Goal: Task Accomplishment & Management: Manage account settings

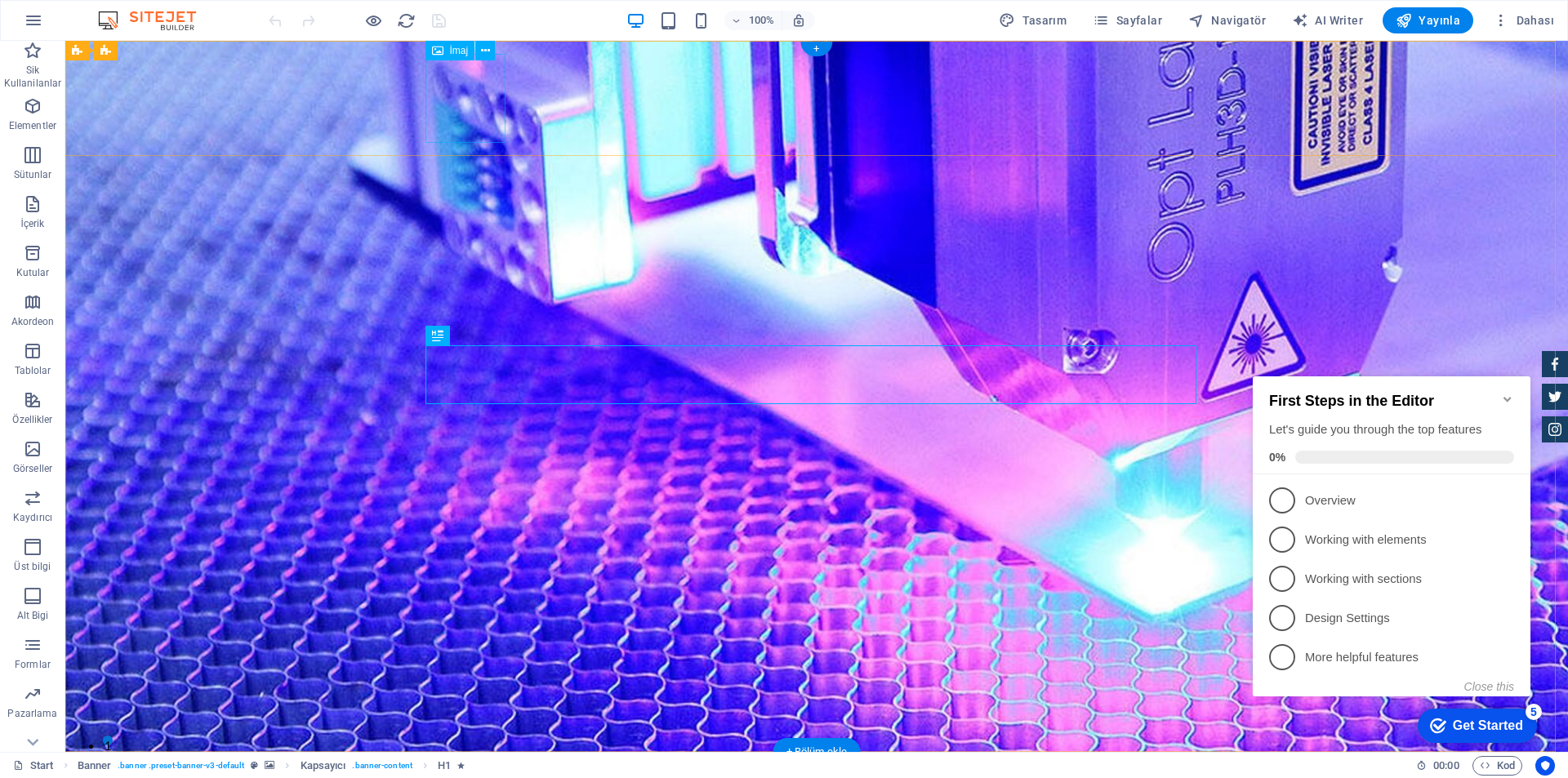
select select "px"
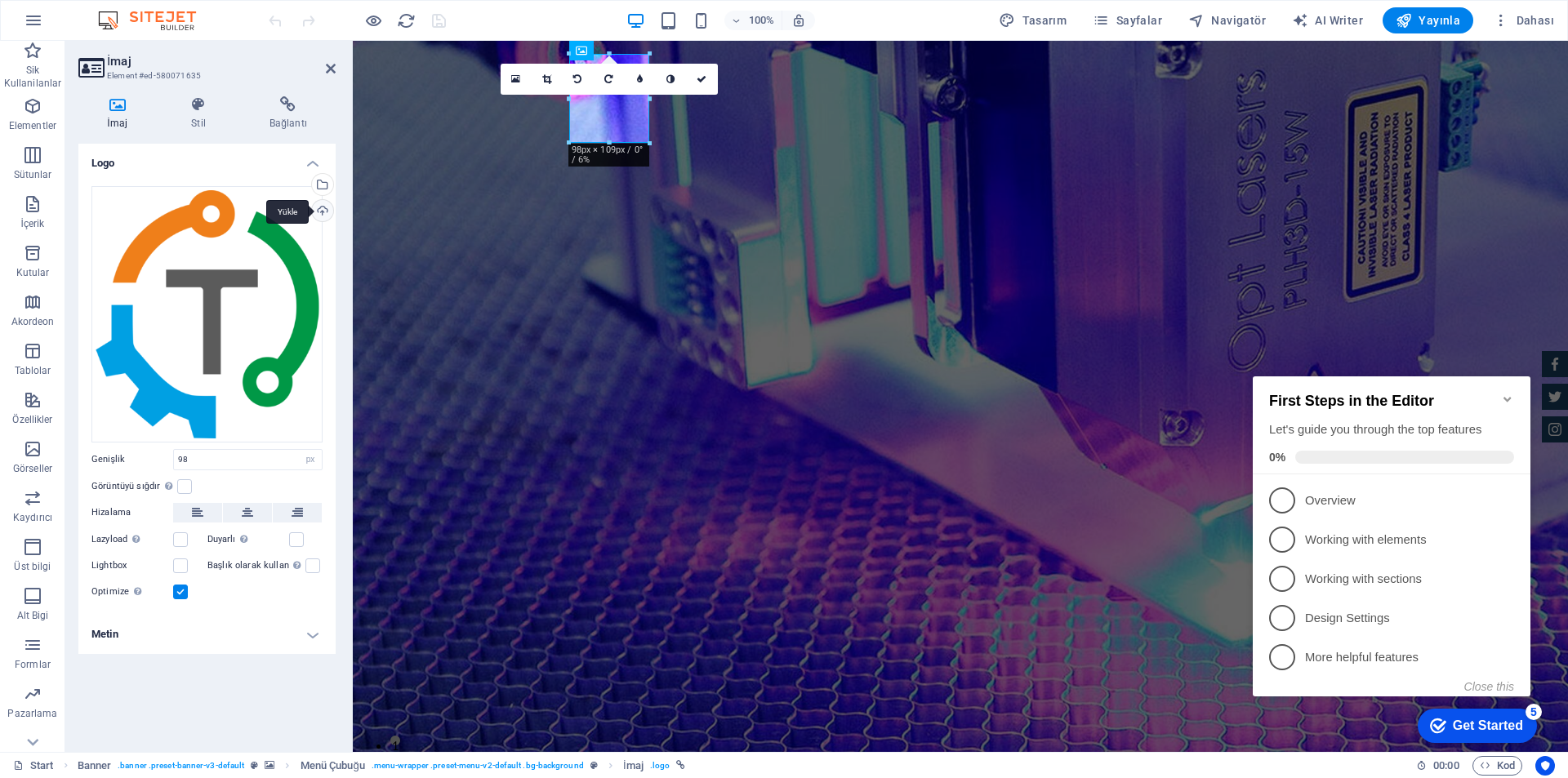
click at [328, 210] on div "Yükle" at bounding box center [321, 213] width 25 height 25
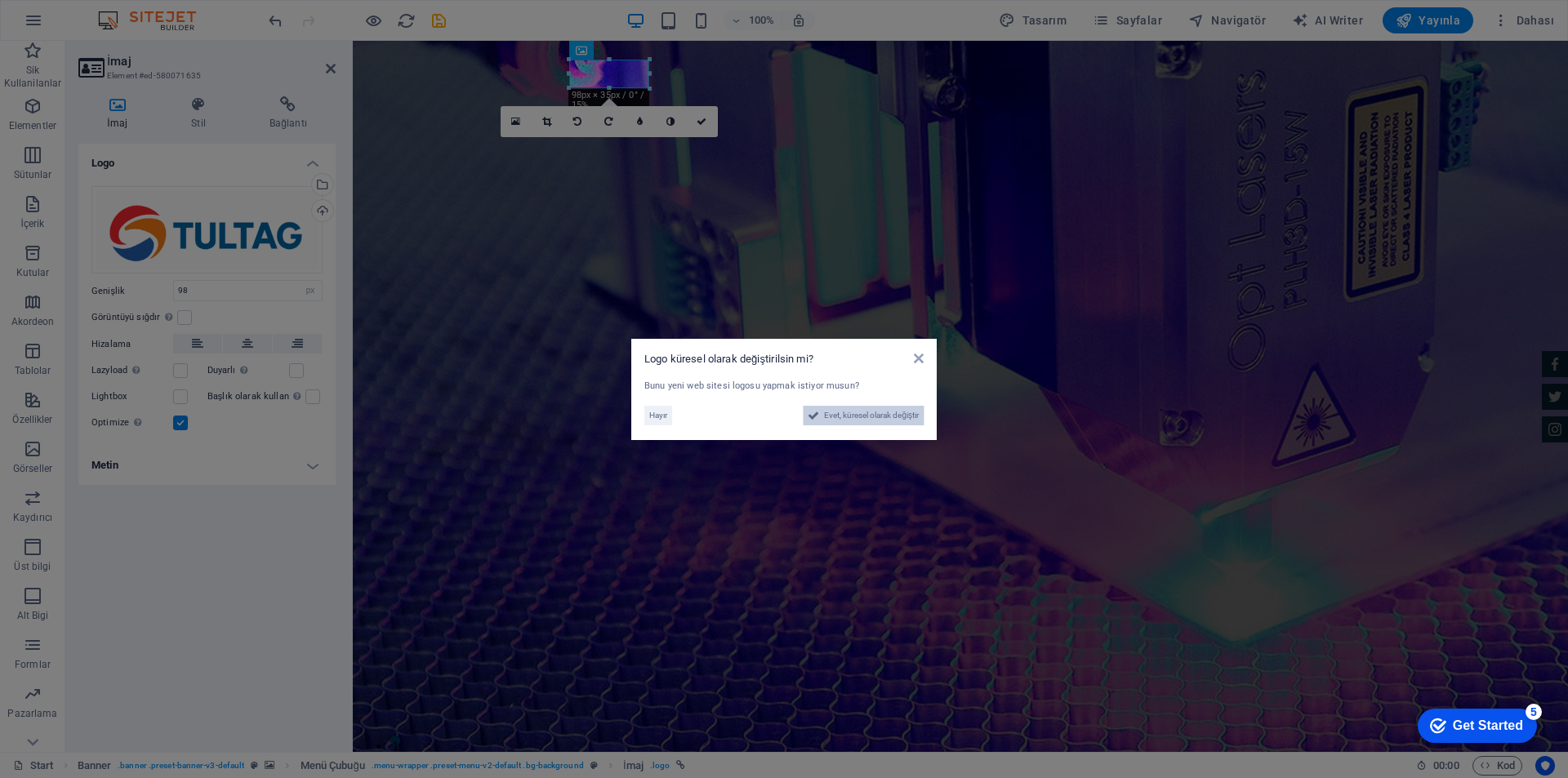
click at [854, 419] on span "Evet, küresel olarak değiştir" at bounding box center [871, 415] width 95 height 19
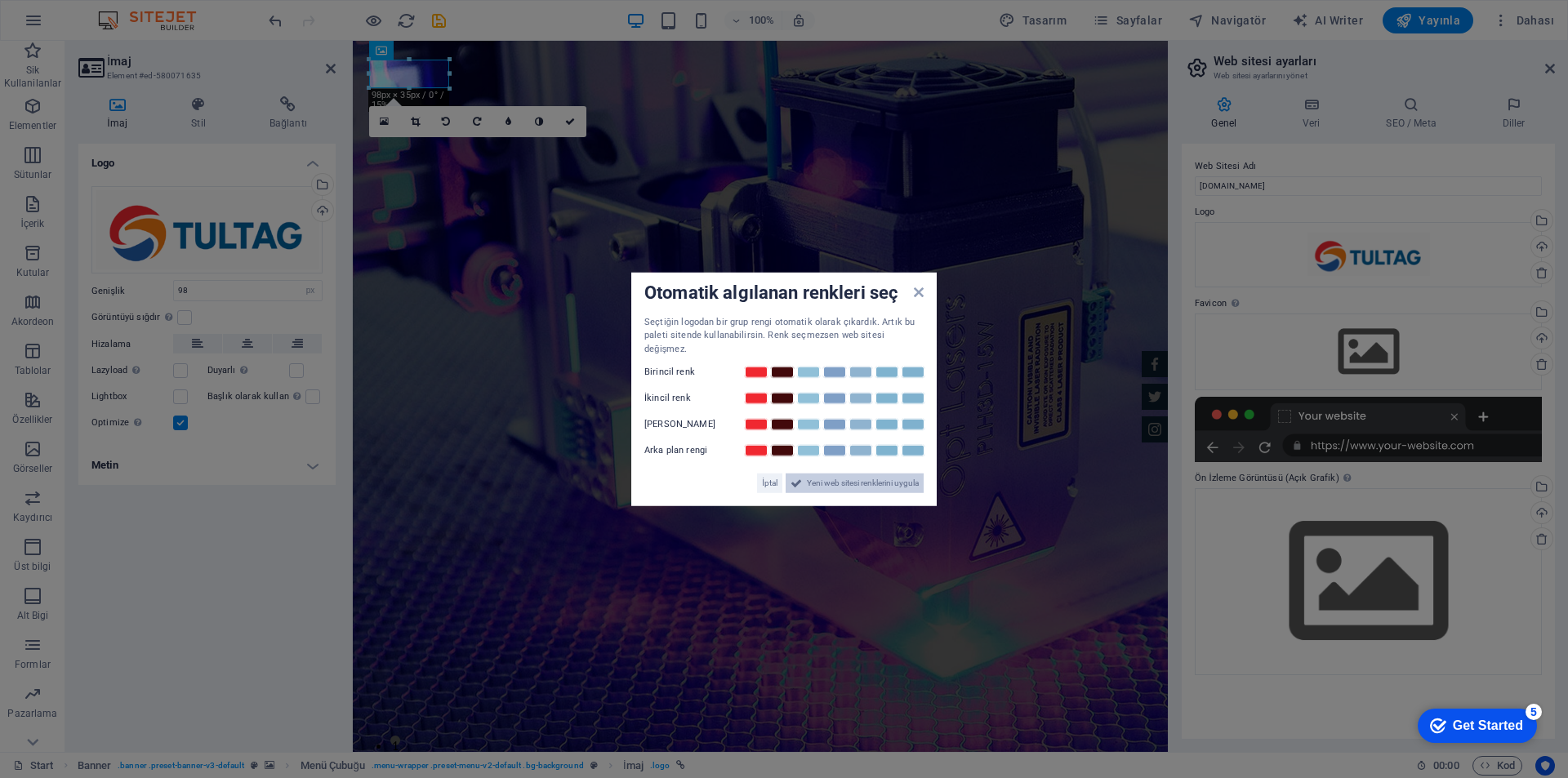
click at [856, 473] on span "Yeni web sitesi renklerini uygula" at bounding box center [863, 483] width 112 height 19
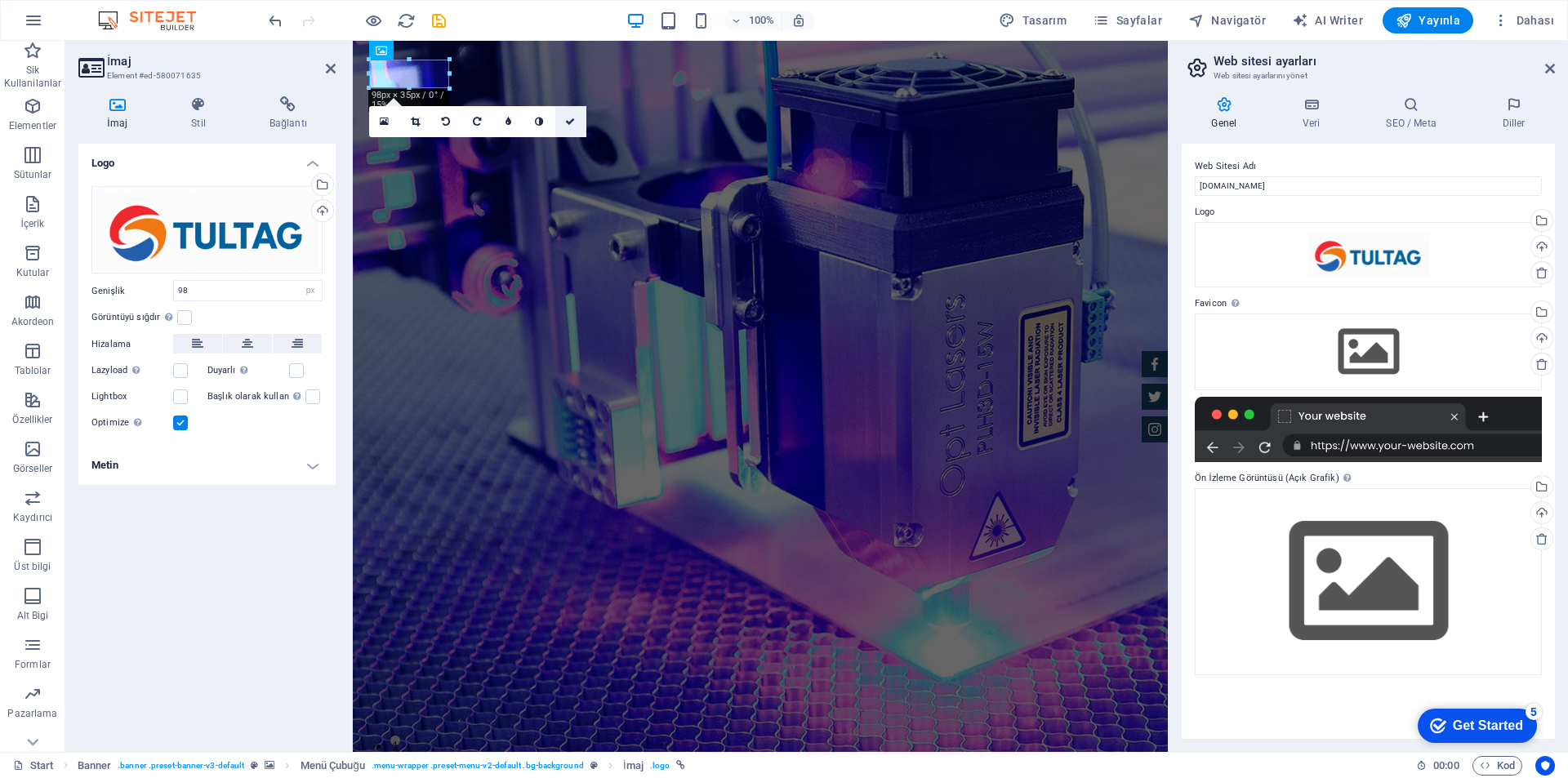
click at [573, 125] on icon at bounding box center [570, 122] width 10 height 10
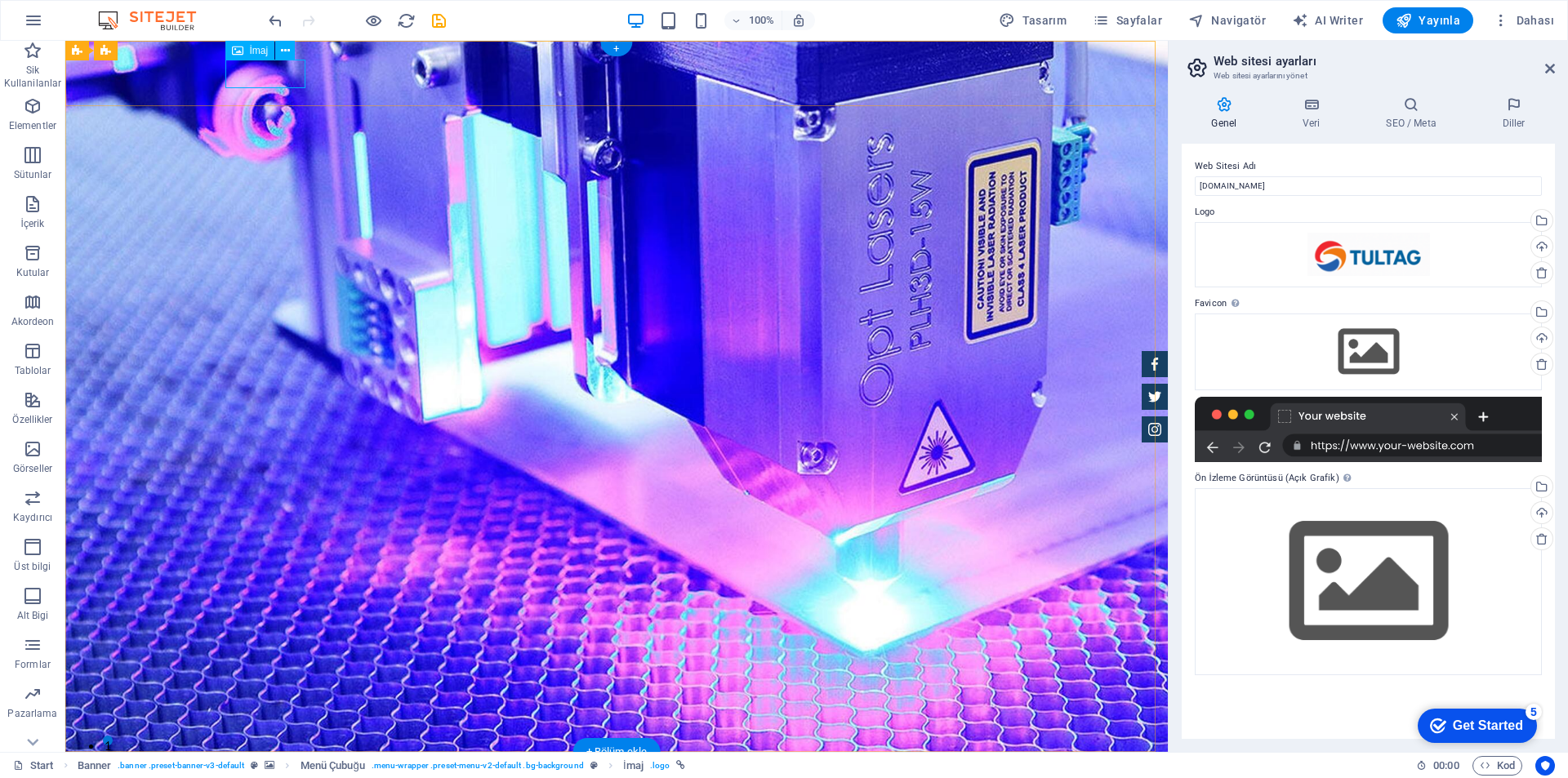
click at [291, 765] on figure at bounding box center [616, 779] width 771 height 29
click at [290, 765] on figure at bounding box center [616, 779] width 771 height 29
select select "px"
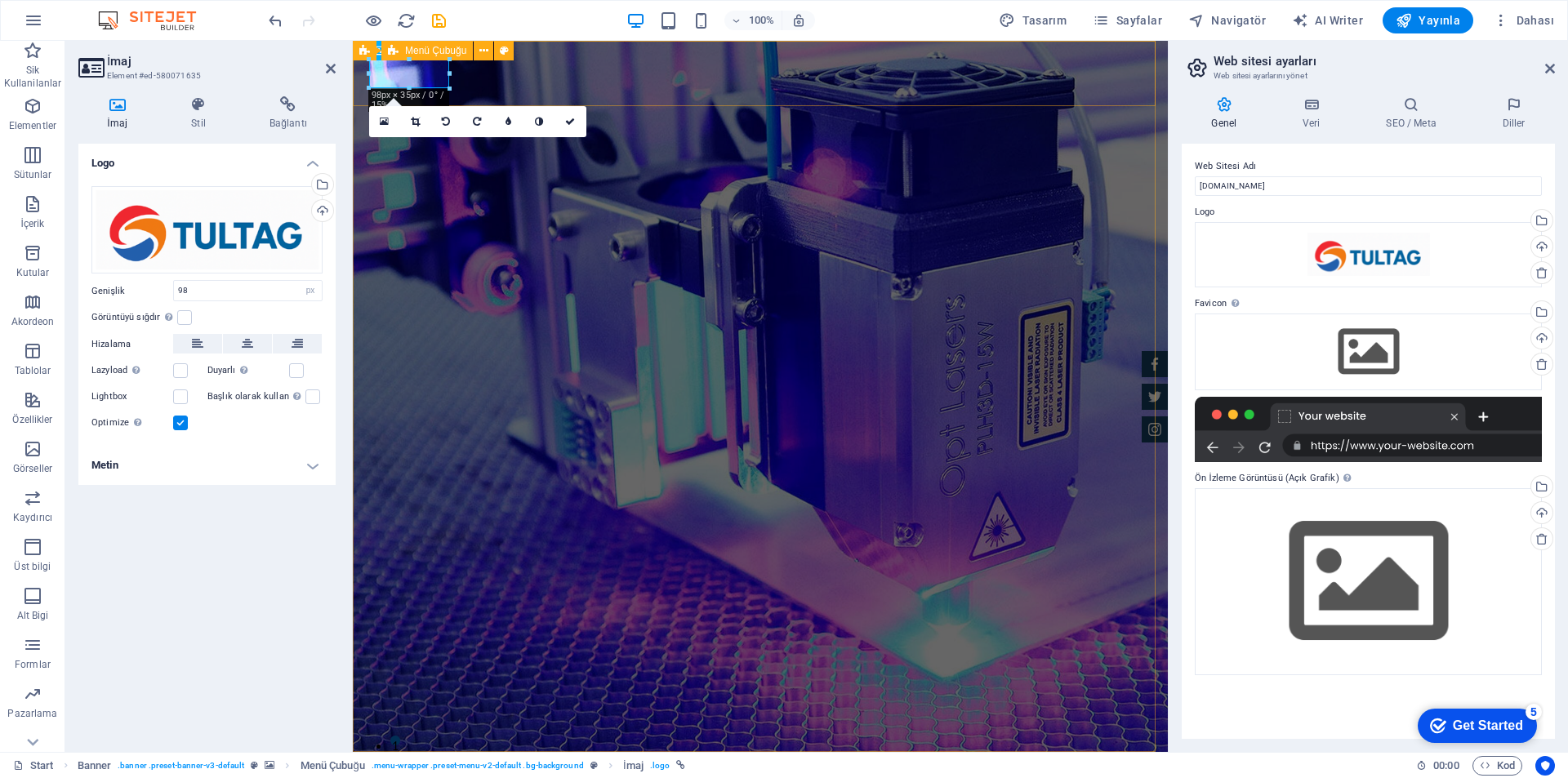
drag, startPoint x: 805, startPoint y: 128, endPoint x: 494, endPoint y: 99, distance: 312.3
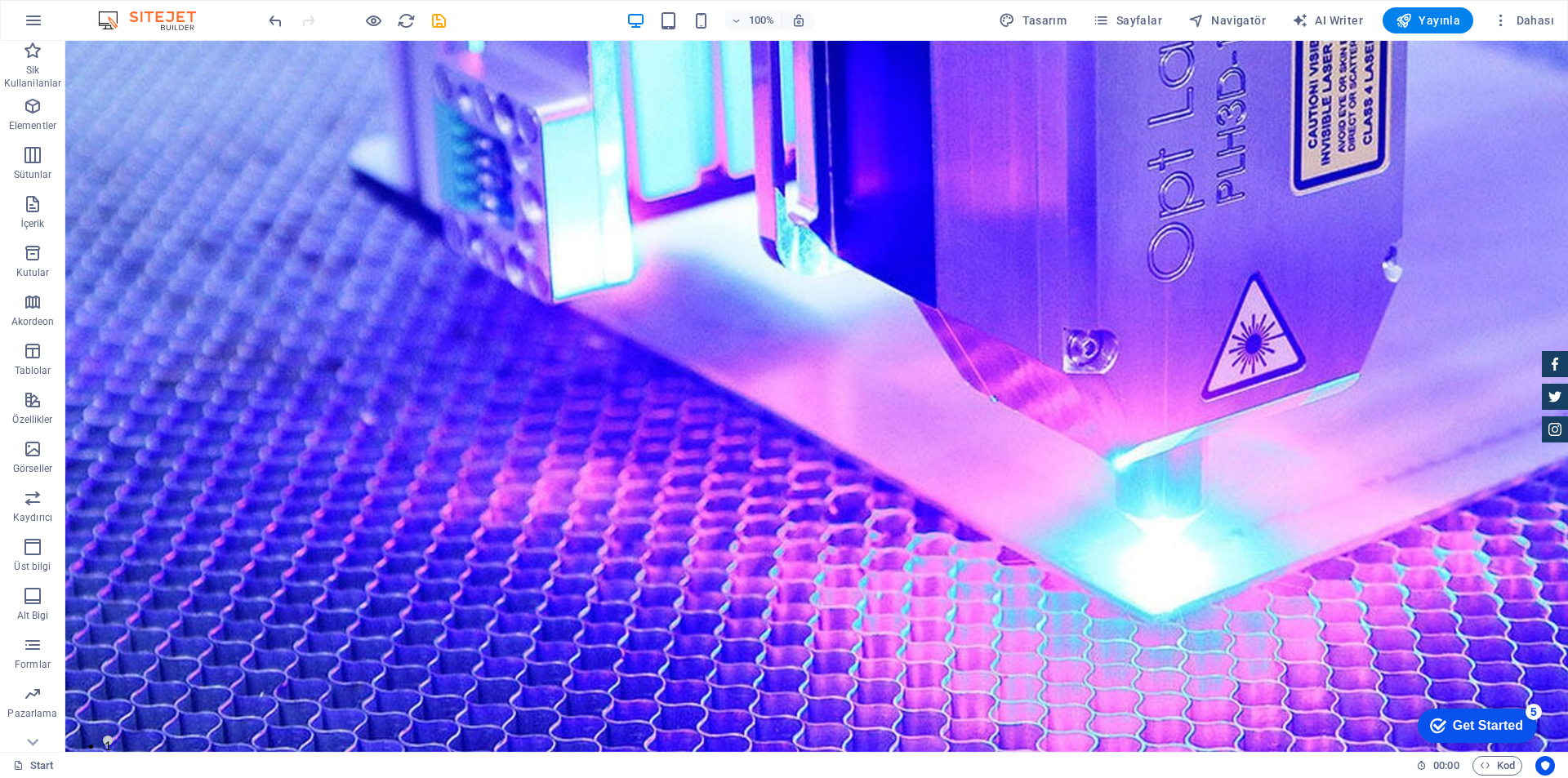
click at [262, 125] on div at bounding box center [810, 105] width 1490 height 129
drag, startPoint x: 545, startPoint y: 126, endPoint x: 467, endPoint y: 92, distance: 85.1
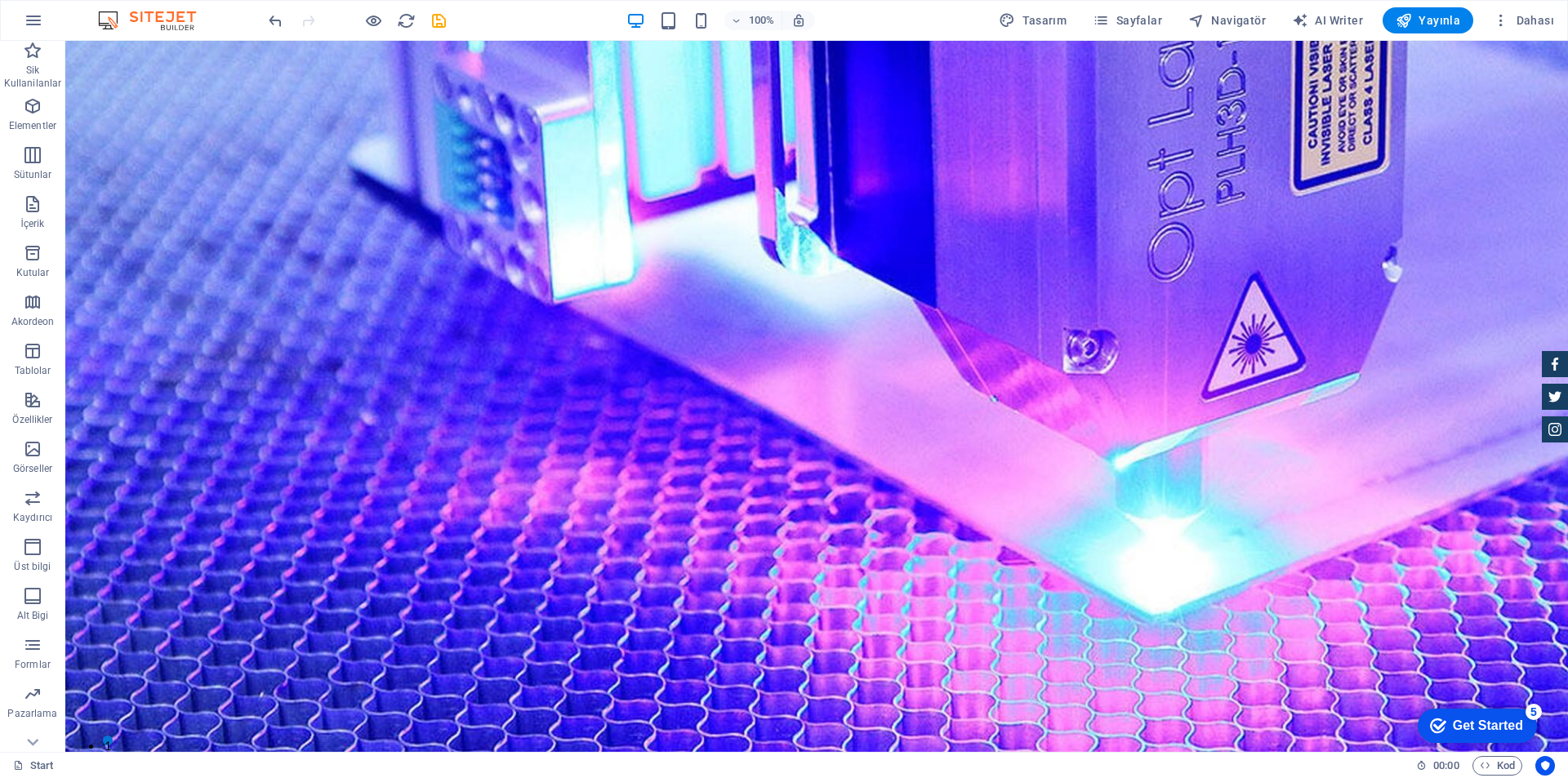
drag, startPoint x: 1567, startPoint y: 123, endPoint x: 1555, endPoint y: 197, distance: 75.0
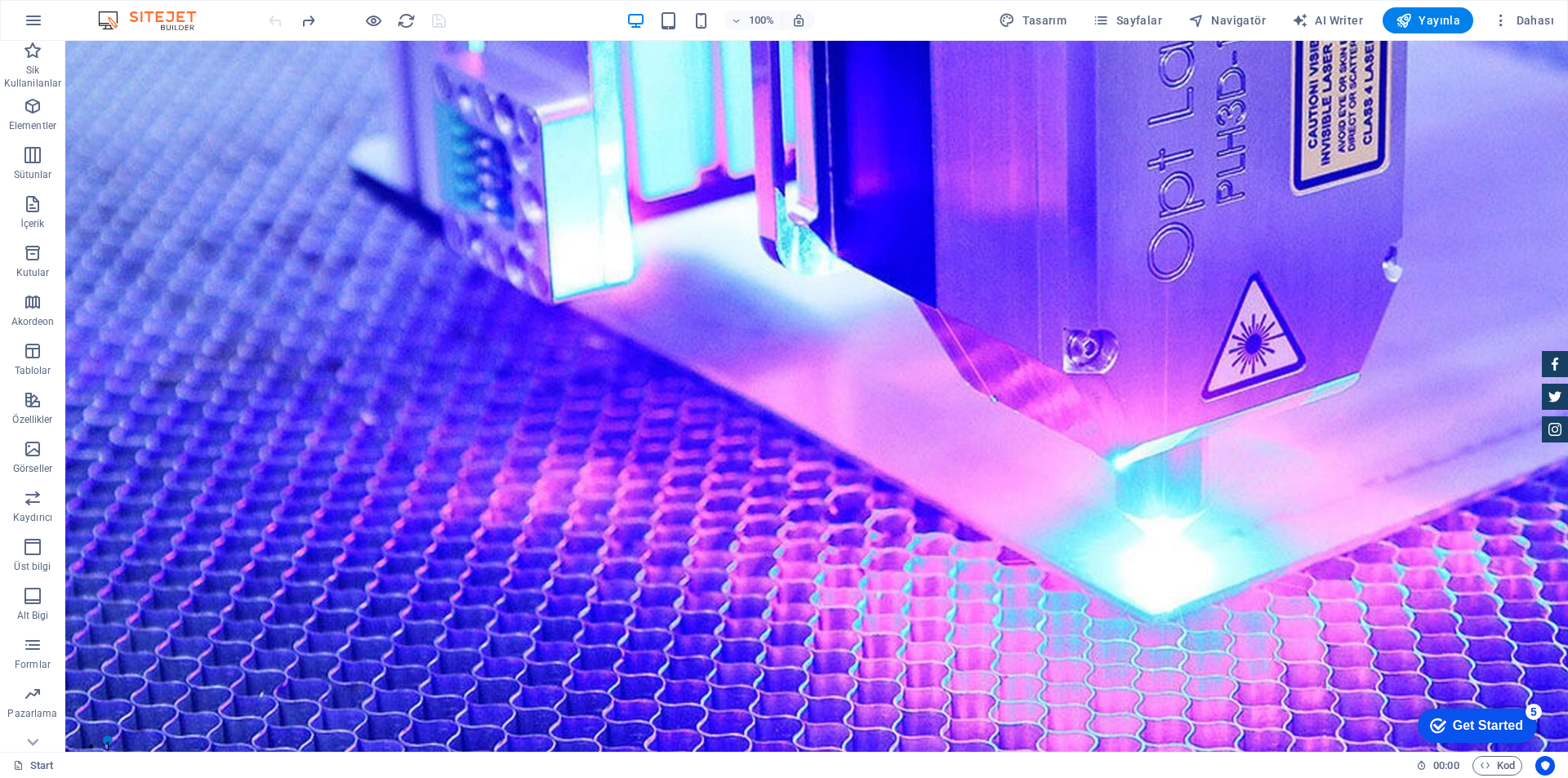
click at [0, 0] on div "H1 Banner Kapsayıcı Banner Menü Çubuğu İmaj Aralık Kapsayıcı Metin" at bounding box center [0, 0] width 0 height 0
drag, startPoint x: 1567, startPoint y: 76, endPoint x: 1558, endPoint y: 118, distance: 43.0
click at [0, 0] on div "H1 Banner Kapsayıcı Banner Menü Çubuğu İmaj Aralık Kapsayıcı Metin" at bounding box center [0, 0] width 0 height 0
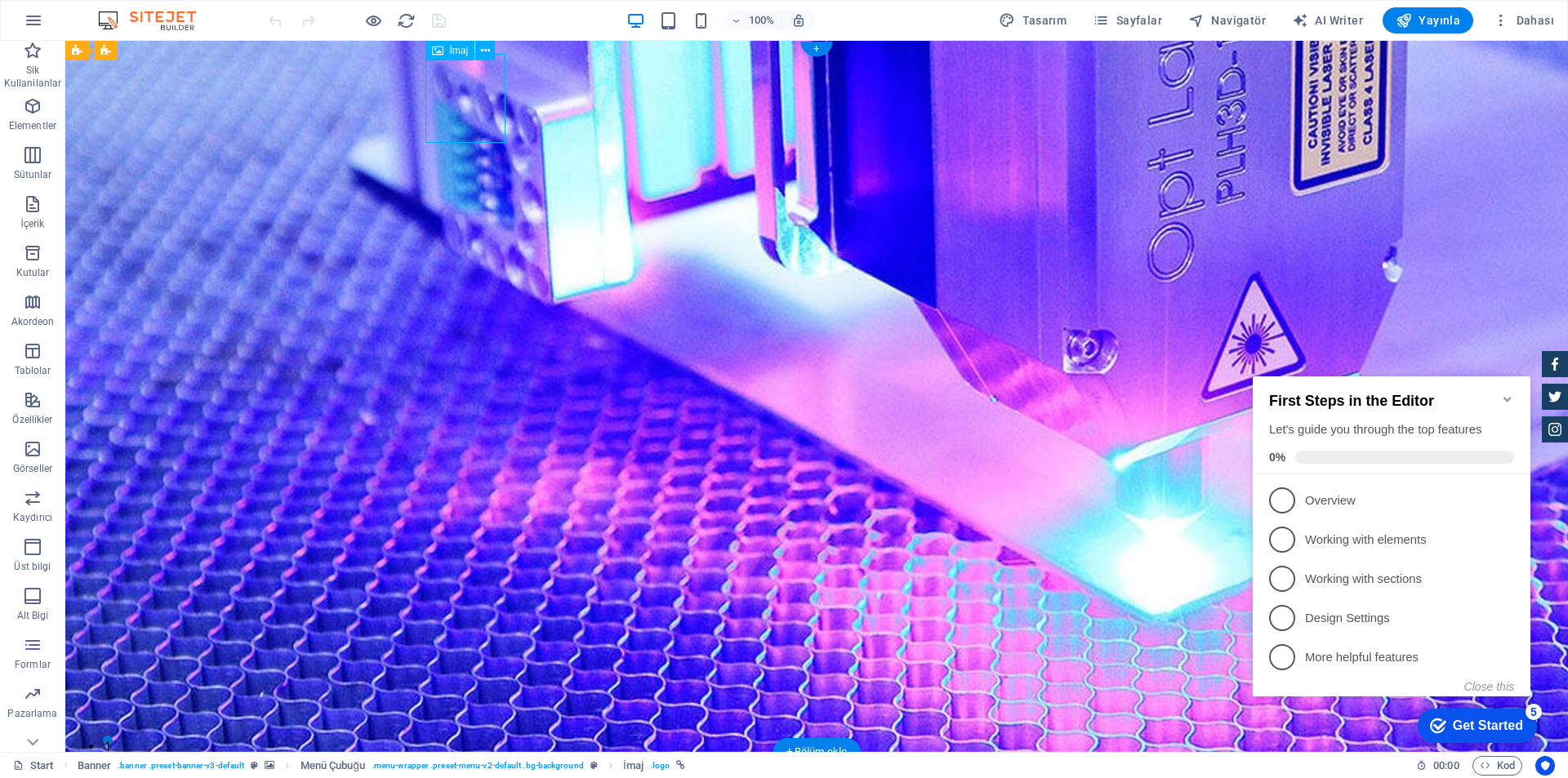
select select "px"
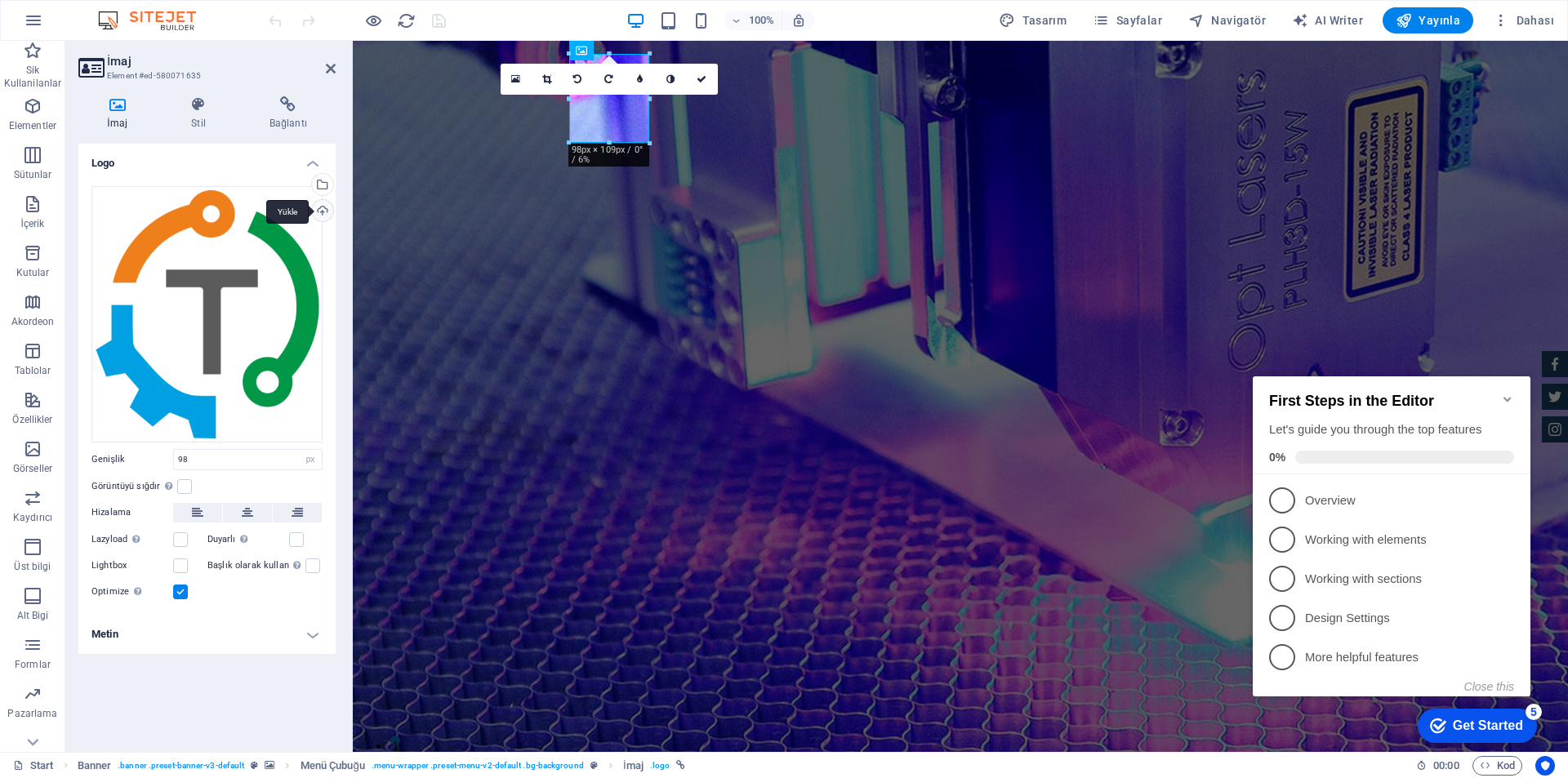
click at [318, 206] on div "Yükle" at bounding box center [321, 213] width 25 height 25
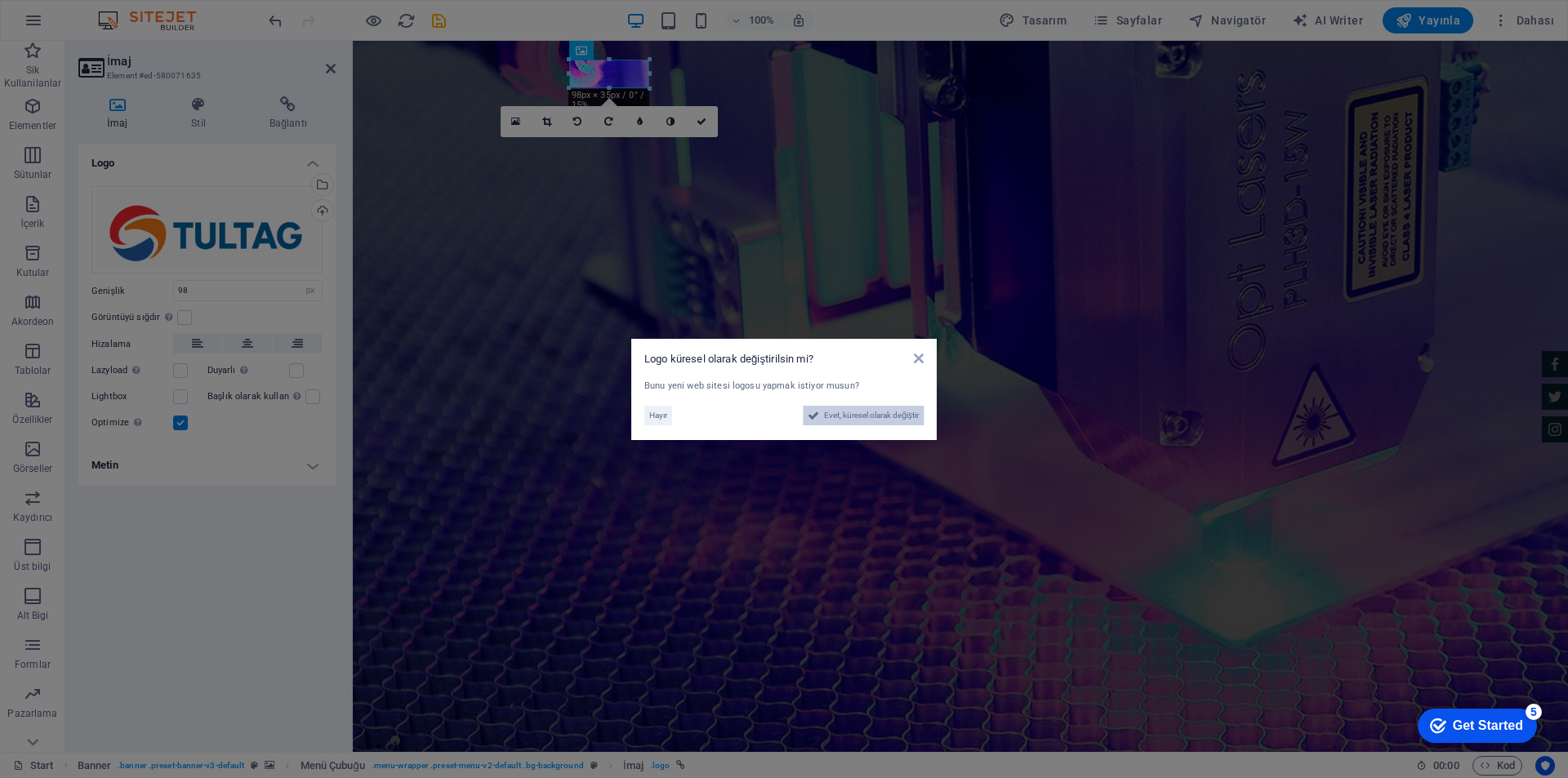
click at [852, 408] on span "Evet, küresel olarak değiştir" at bounding box center [871, 415] width 95 height 19
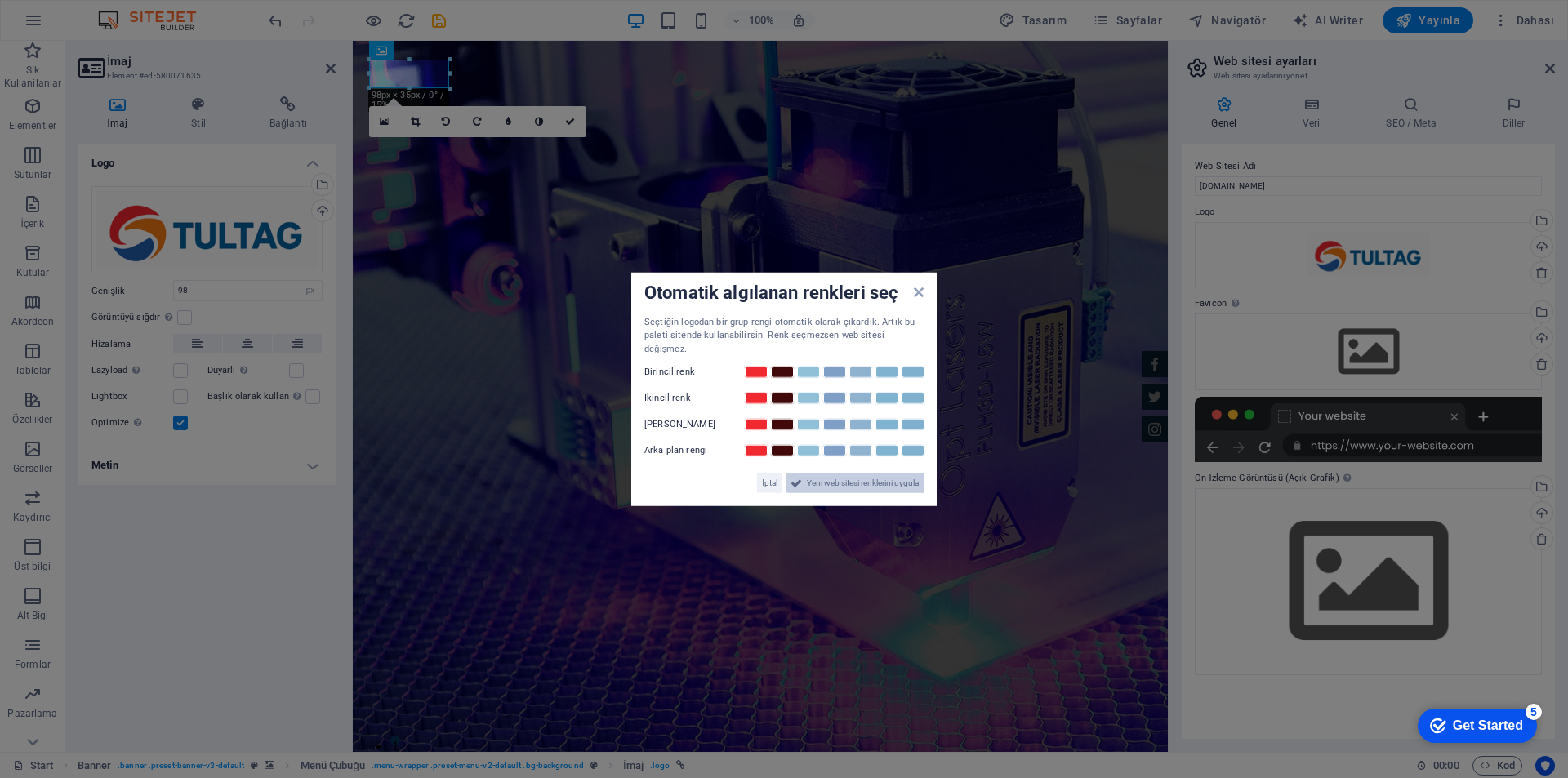
click at [883, 477] on span "Yeni web sitesi renklerini uygula" at bounding box center [863, 483] width 112 height 19
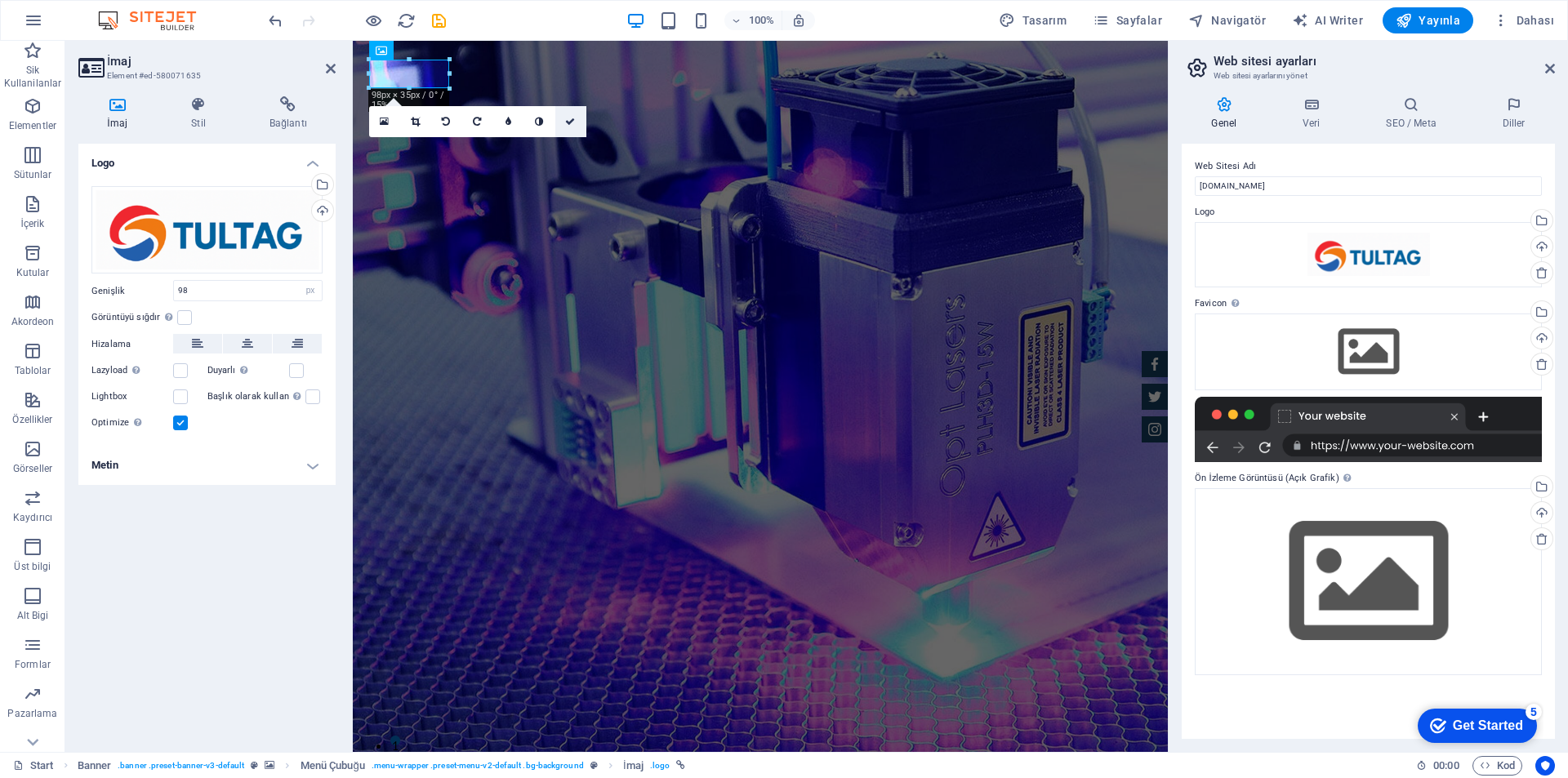
click at [571, 119] on icon at bounding box center [570, 122] width 10 height 10
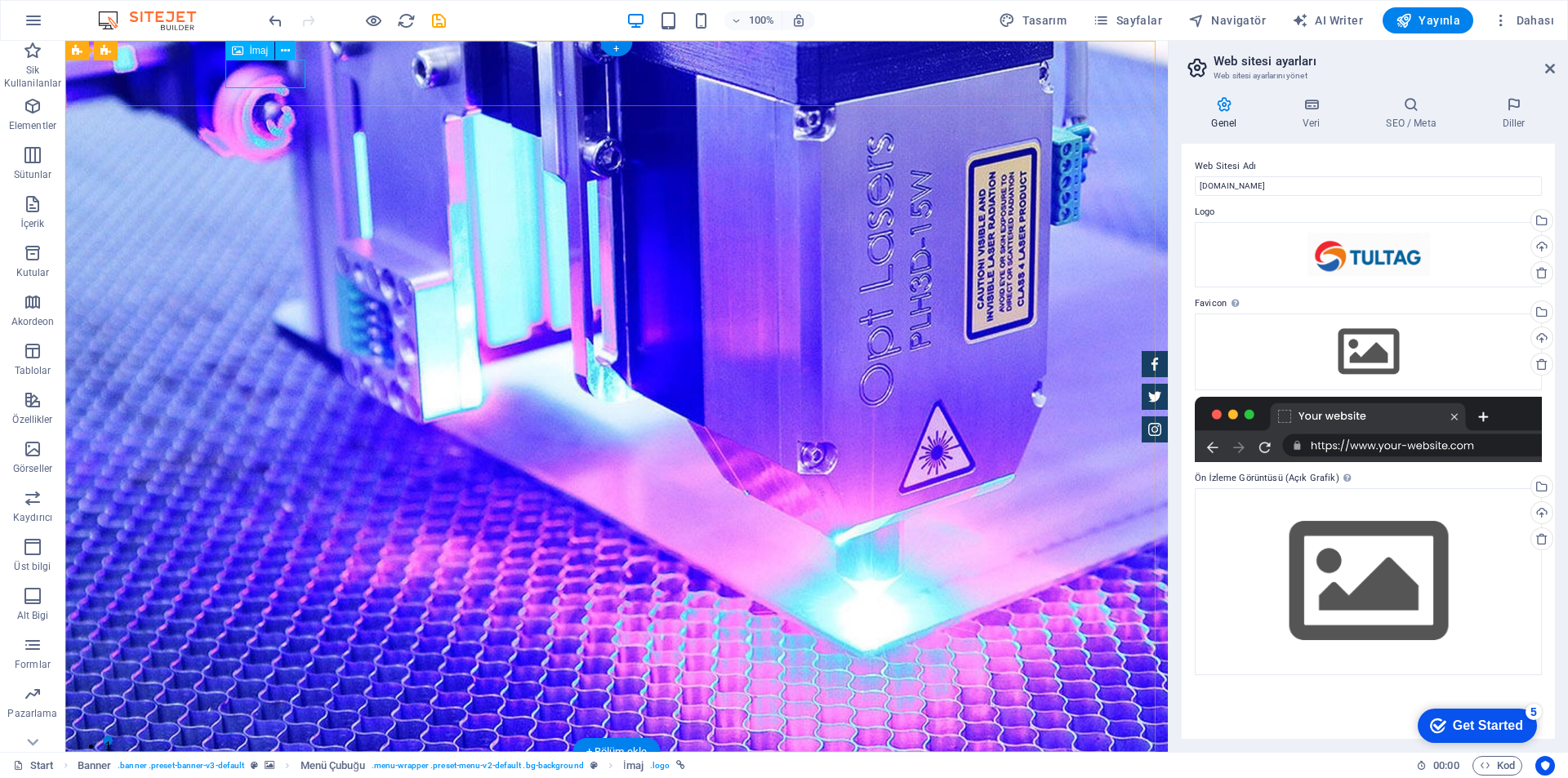
click at [257, 765] on figure at bounding box center [616, 779] width 771 height 29
select select "px"
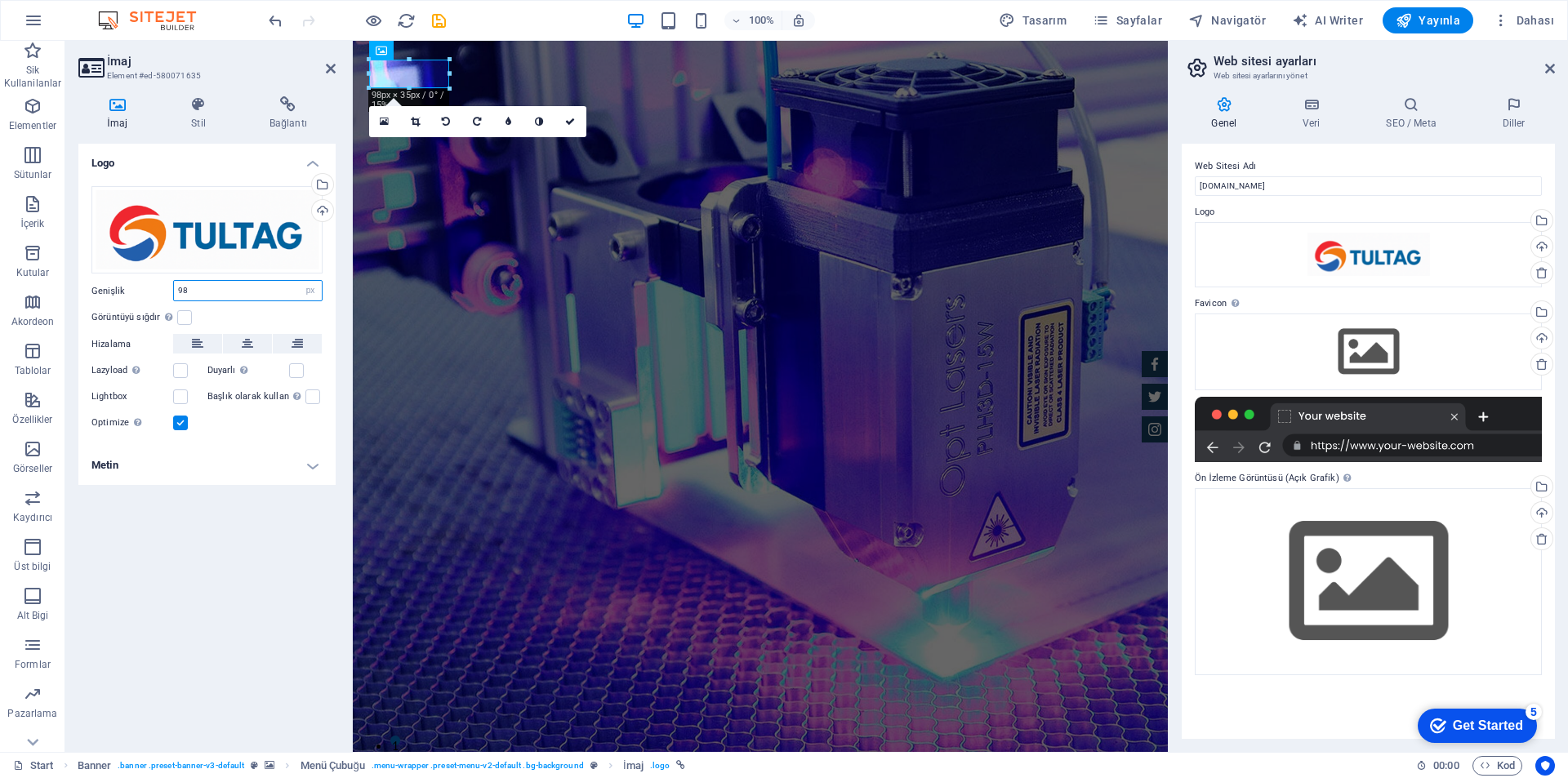
drag, startPoint x: 242, startPoint y: 289, endPoint x: 146, endPoint y: 283, distance: 96.2
click at [146, 283] on div "Genişlik 98 Varsayılan otomatik px rem % em vh vw" at bounding box center [206, 290] width 231 height 21
click at [185, 316] on label at bounding box center [184, 317] width 14 height 14
click at [0, 0] on input "Görüntüyü sığdır Görüntüyü otomatik olarak sabit bir genişliğe ve yüksekliğe sı…" at bounding box center [0, 0] width 0 height 0
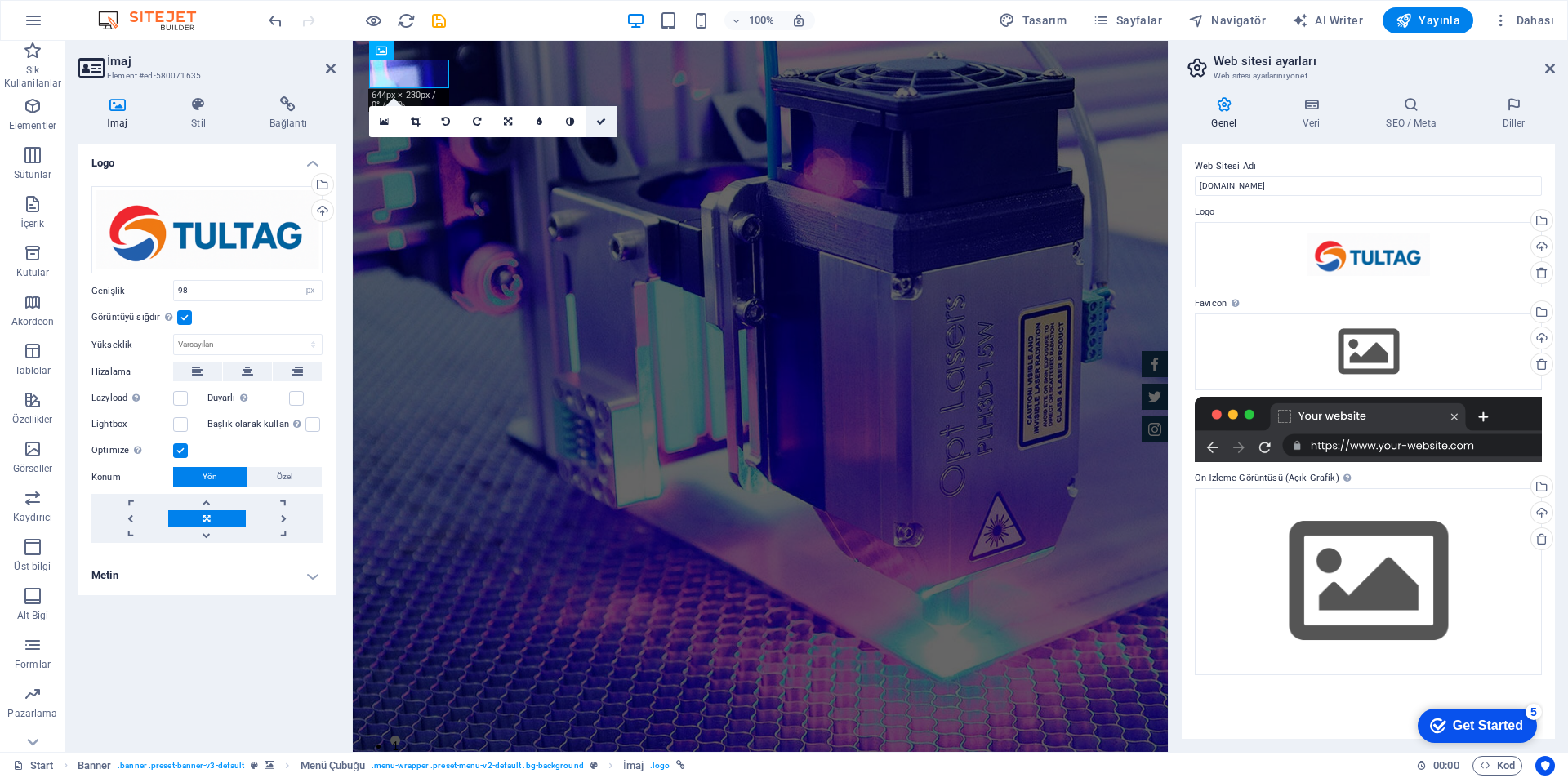
click at [603, 125] on icon at bounding box center [601, 122] width 10 height 10
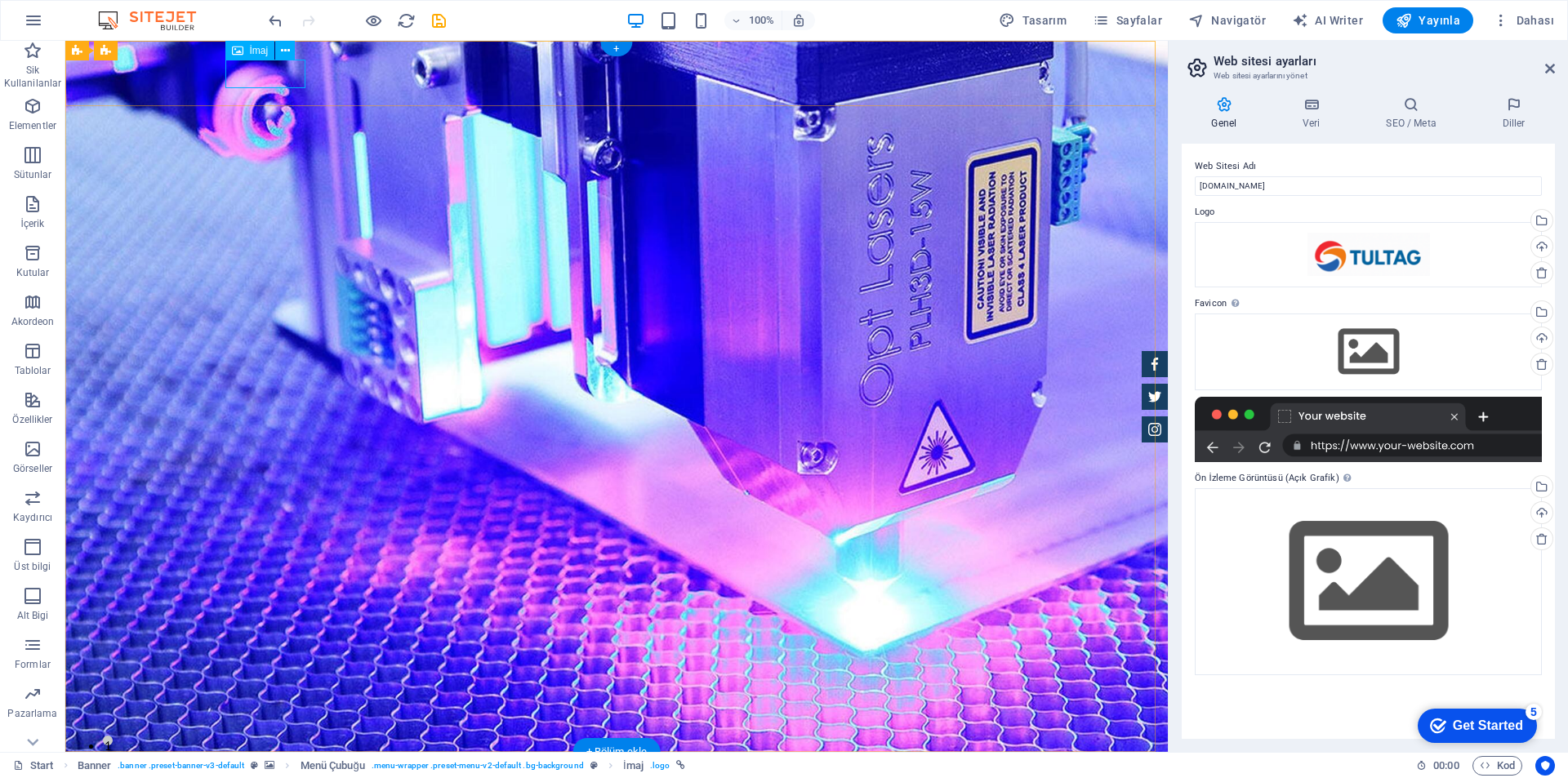
click at [267, 765] on figure at bounding box center [616, 779] width 771 height 29
select select "px"
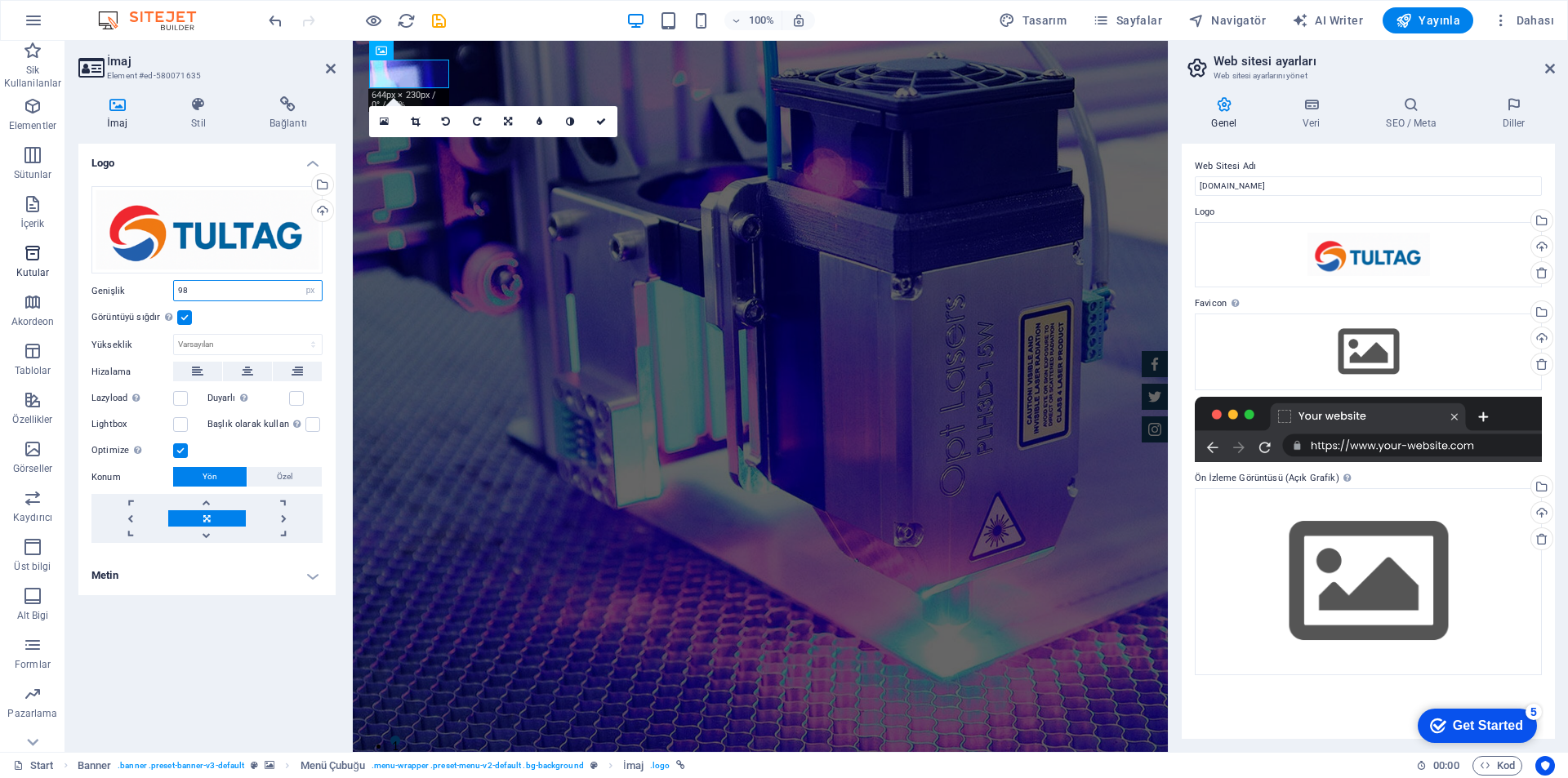
drag, startPoint x: 229, startPoint y: 289, endPoint x: 59, endPoint y: 280, distance: 170.2
click at [59, 280] on section "Sik Kullanilanlar Elementler Sütunlar İçerik Kutular Akordeon Tablolar Özellikl…" at bounding box center [584, 397] width 1167 height 711
type input "120"
click at [163, 601] on div "Logo Dosyaları buraya sürükleyin, dosyaları seçmek için tıklayın veya Dosyalard…" at bounding box center [207, 441] width 257 height 595
click at [599, 127] on link at bounding box center [602, 122] width 31 height 31
